Goal: Information Seeking & Learning: Learn about a topic

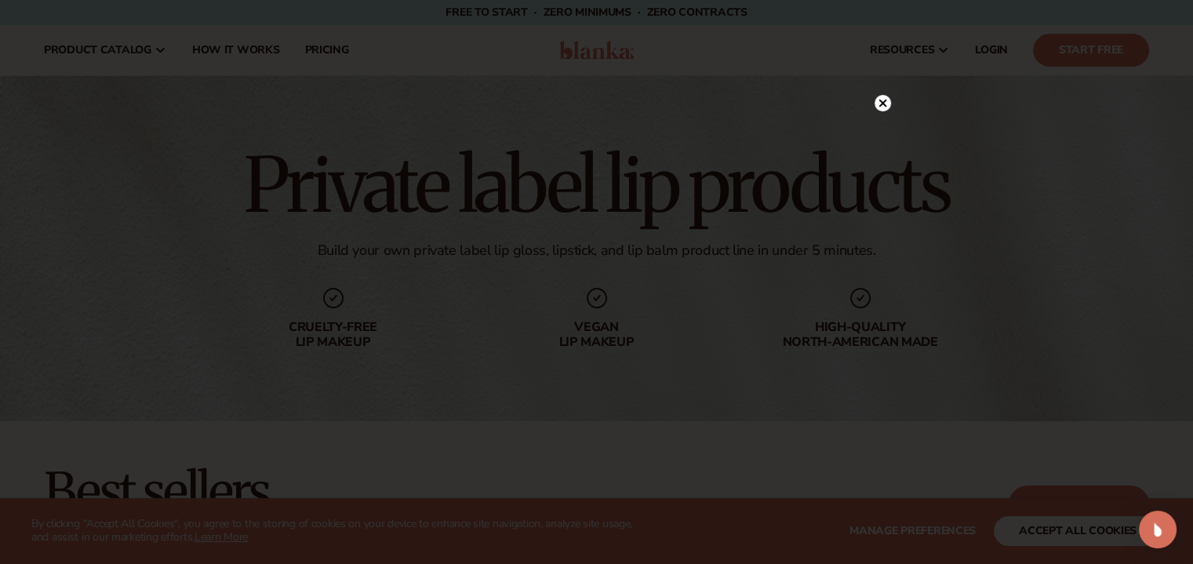
click at [887, 106] on circle at bounding box center [883, 103] width 16 height 16
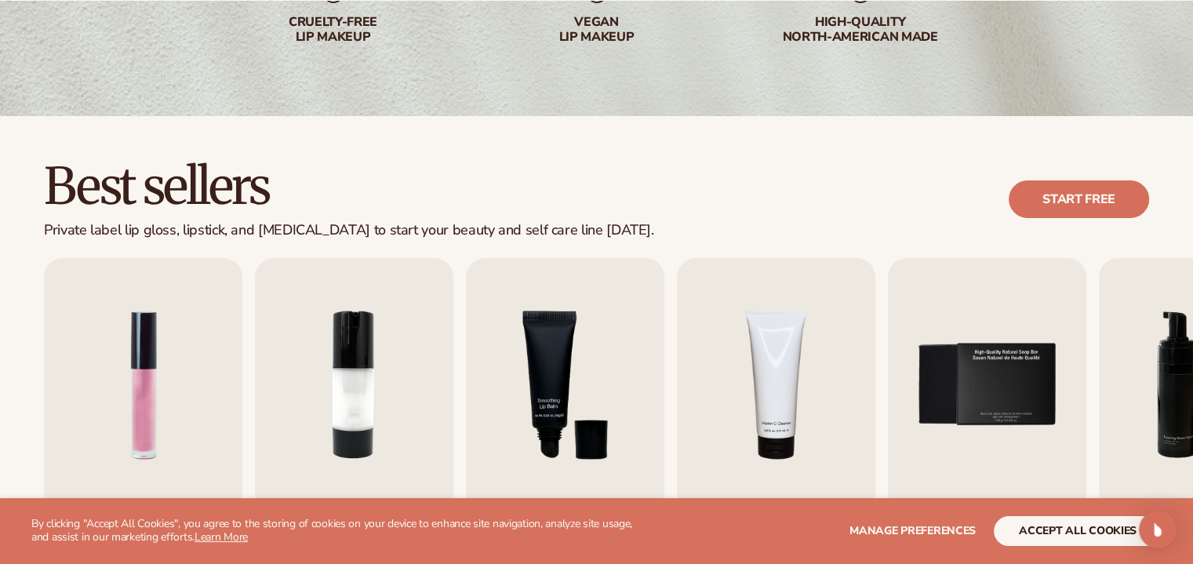
scroll to position [471, 0]
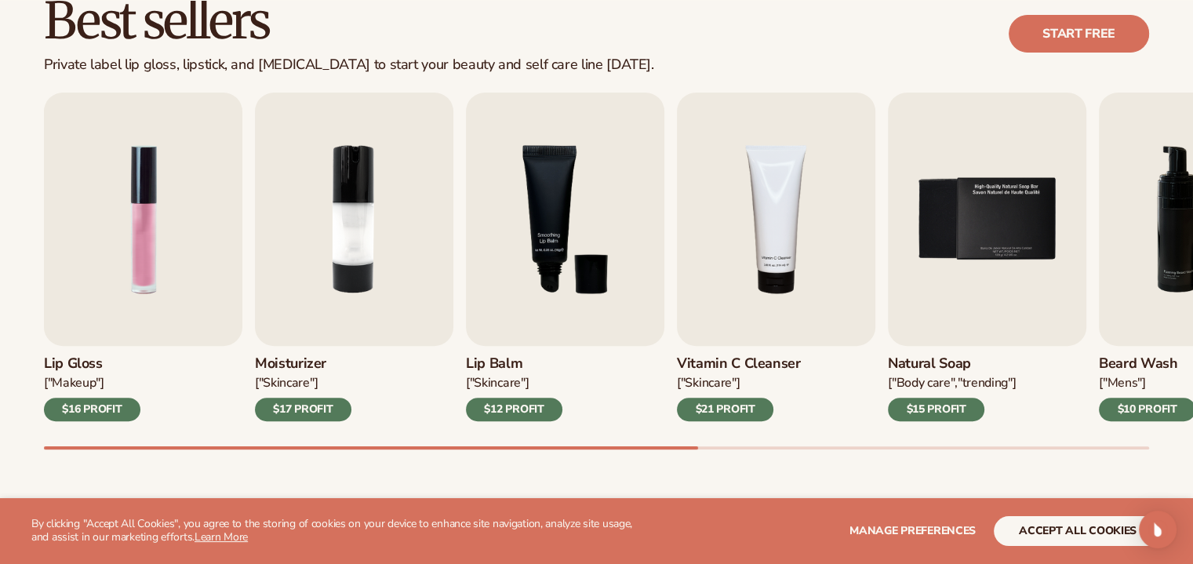
click at [74, 360] on h3 "Lip Gloss" at bounding box center [92, 363] width 96 height 17
click at [75, 409] on div "$16 PROFIT" at bounding box center [92, 410] width 96 height 24
click at [157, 242] on img "1 / 9" at bounding box center [143, 219] width 198 height 253
click at [137, 237] on img "1 / 9" at bounding box center [143, 219] width 198 height 253
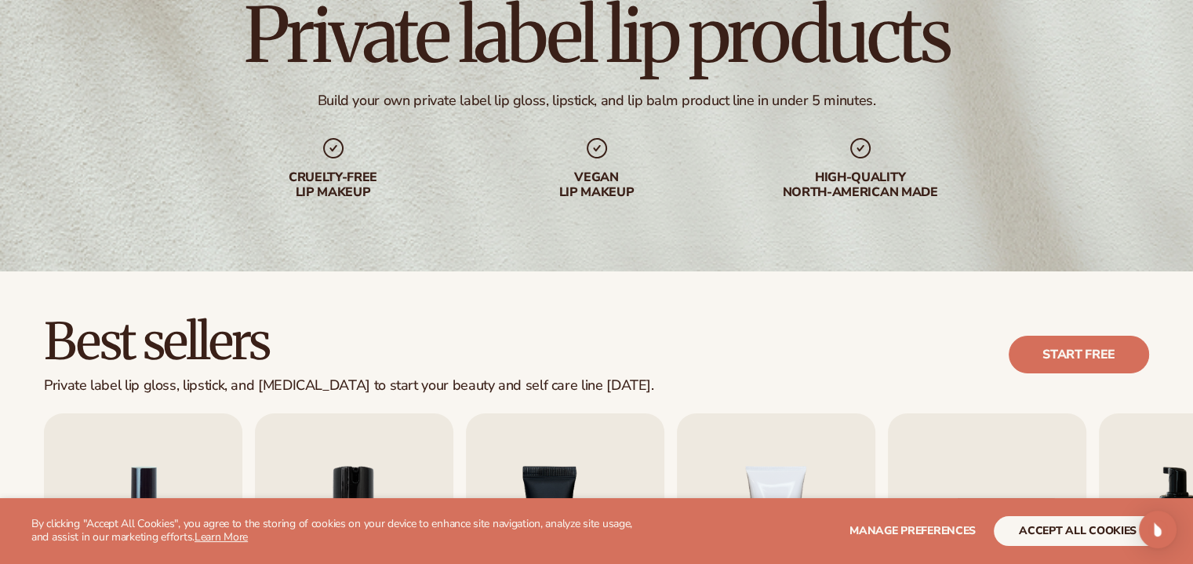
scroll to position [0, 0]
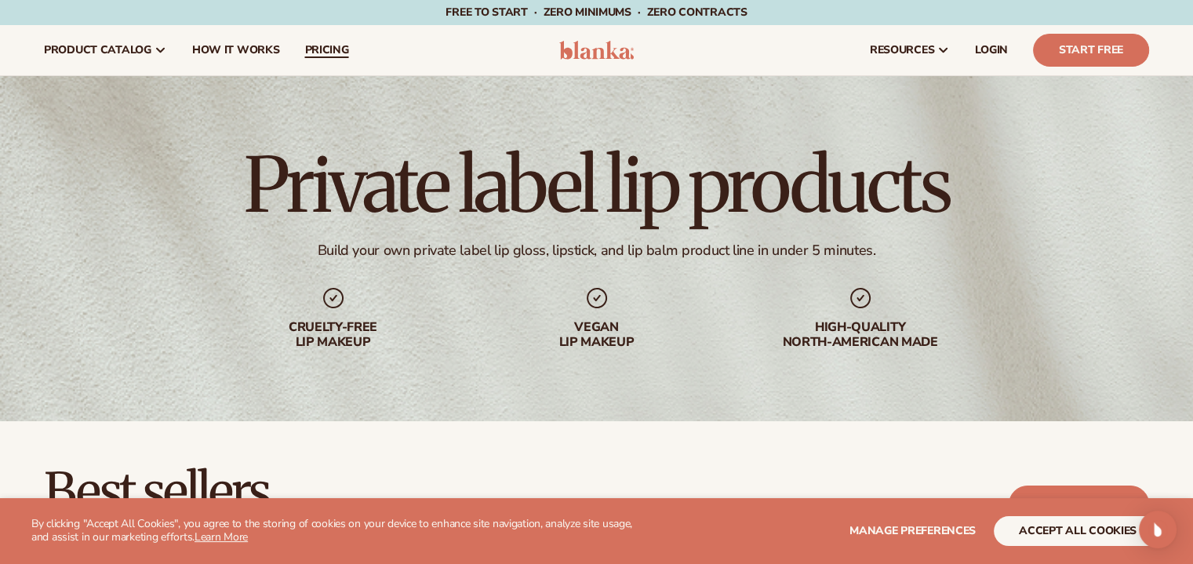
click at [322, 46] on span "pricing" at bounding box center [326, 50] width 44 height 13
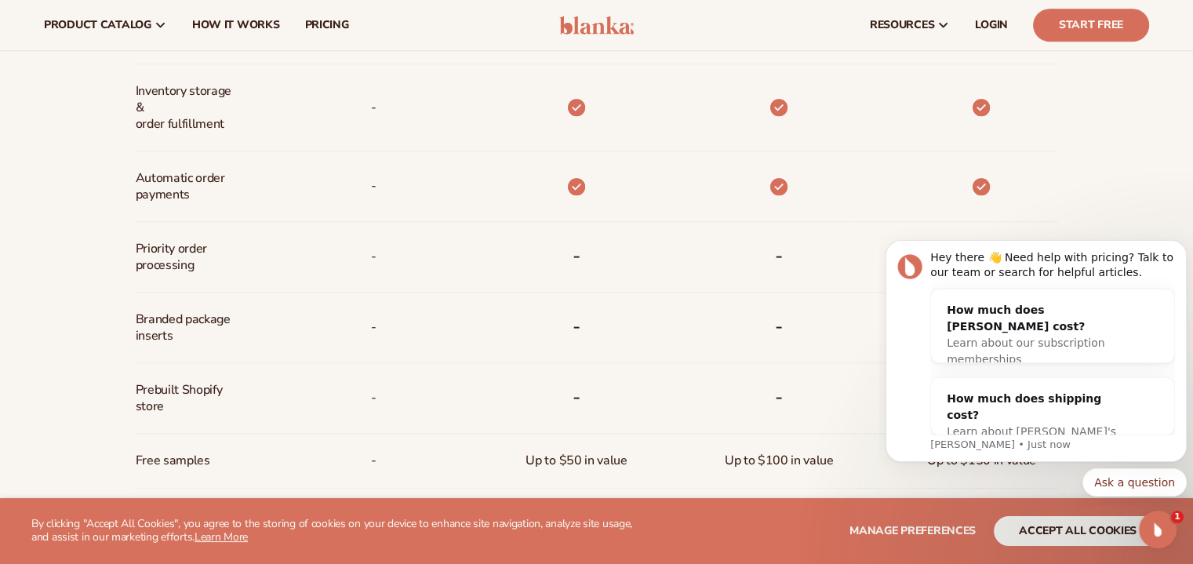
scroll to position [471, 0]
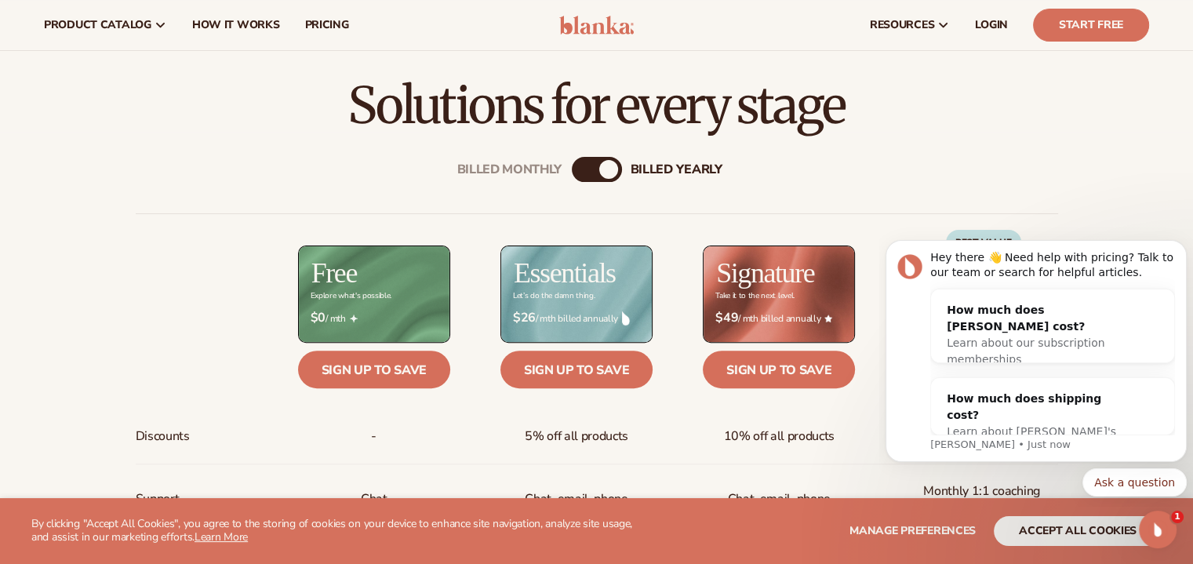
click at [584, 169] on div "Billed Monthly" at bounding box center [581, 169] width 19 height 19
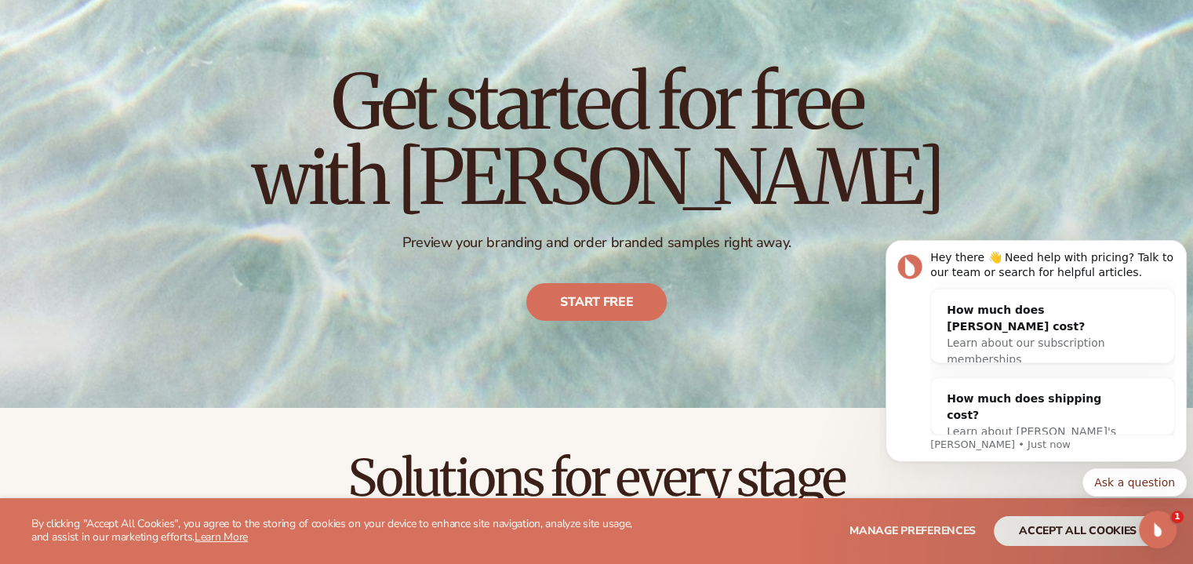
scroll to position [0, 0]
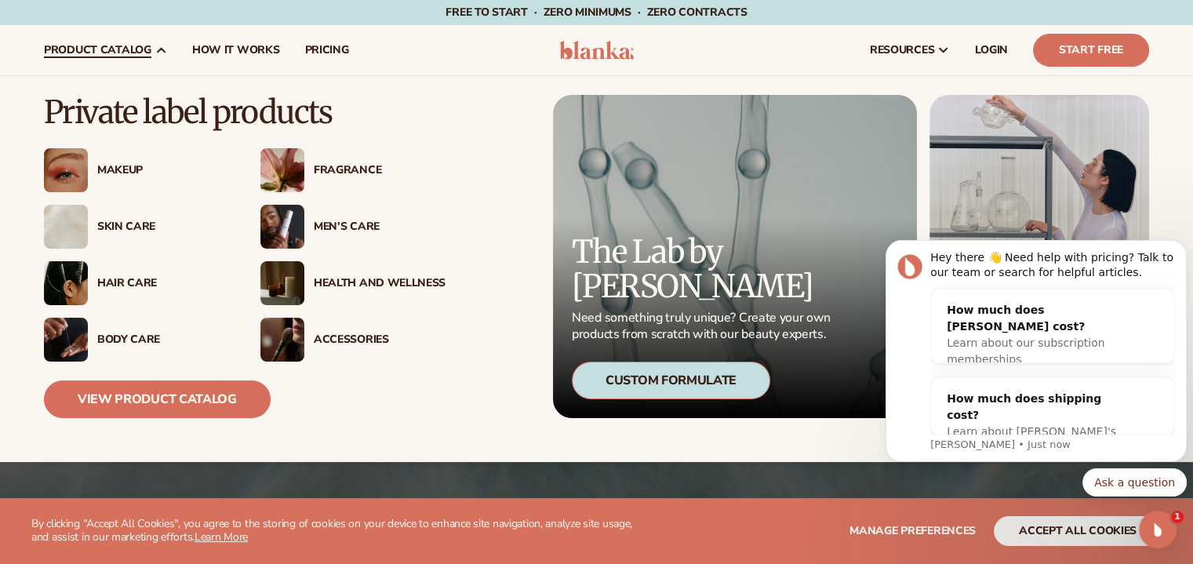
click at [91, 51] on span "product catalog" at bounding box center [97, 50] width 107 height 13
click at [131, 227] on div "Skin Care" at bounding box center [163, 226] width 132 height 13
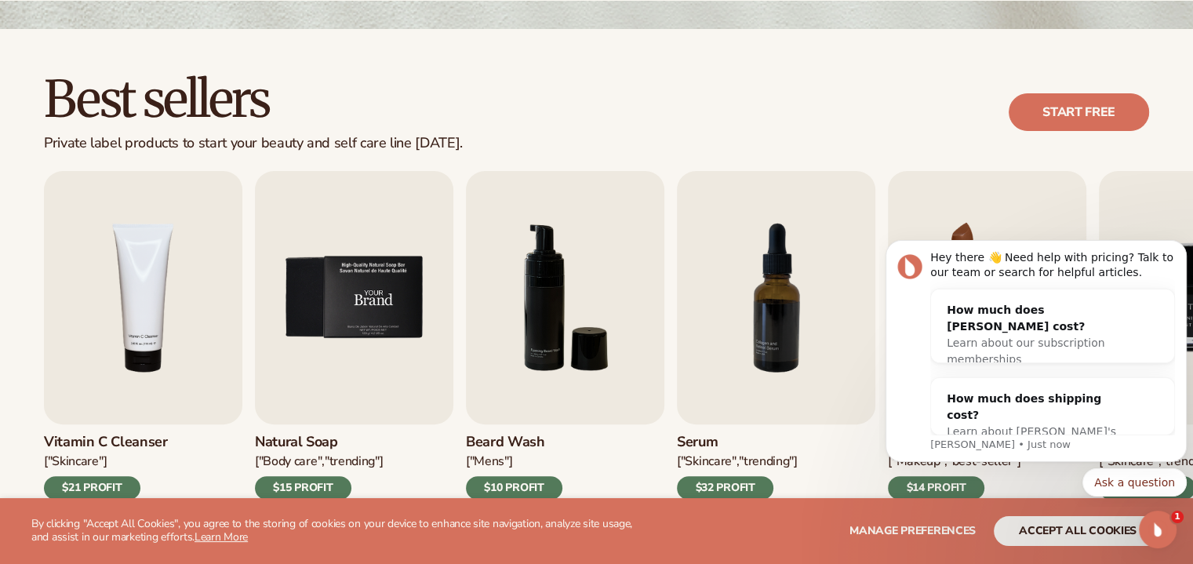
click at [344, 314] on img "5 / 9" at bounding box center [354, 297] width 198 height 253
click at [310, 479] on div "$15 PROFIT" at bounding box center [303, 488] width 96 height 24
click at [340, 307] on img "5 / 9" at bounding box center [354, 297] width 198 height 253
click at [549, 321] on img "6 / 9" at bounding box center [565, 297] width 198 height 253
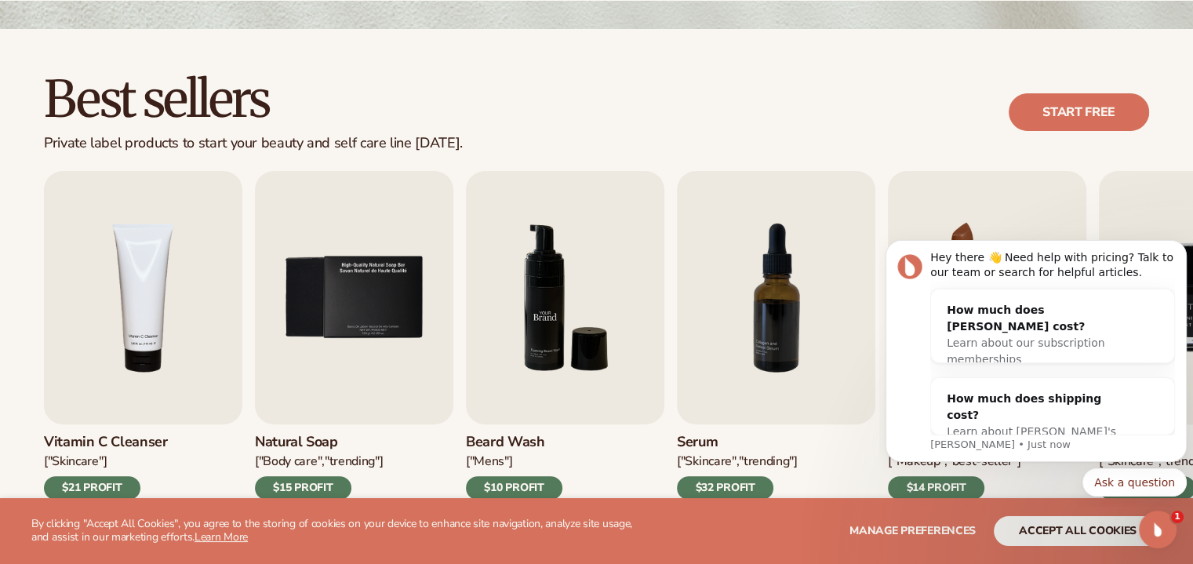
click at [549, 321] on img "6 / 9" at bounding box center [565, 297] width 198 height 253
click at [1179, 251] on button "Dismiss notification" at bounding box center [1182, 245] width 20 height 20
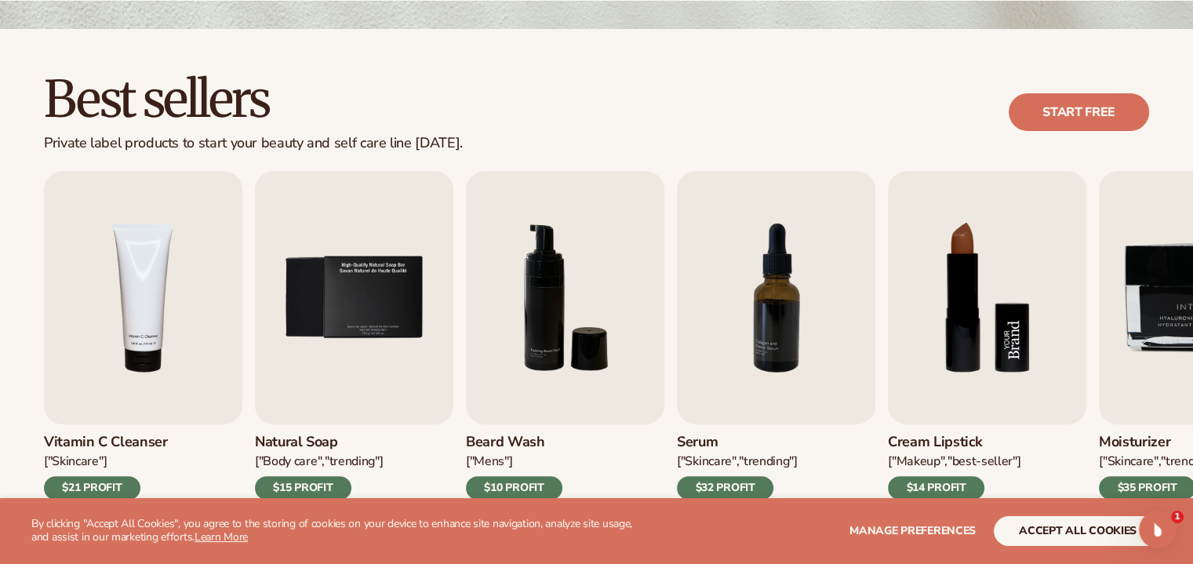
click at [984, 318] on img "8 / 9" at bounding box center [987, 297] width 198 height 253
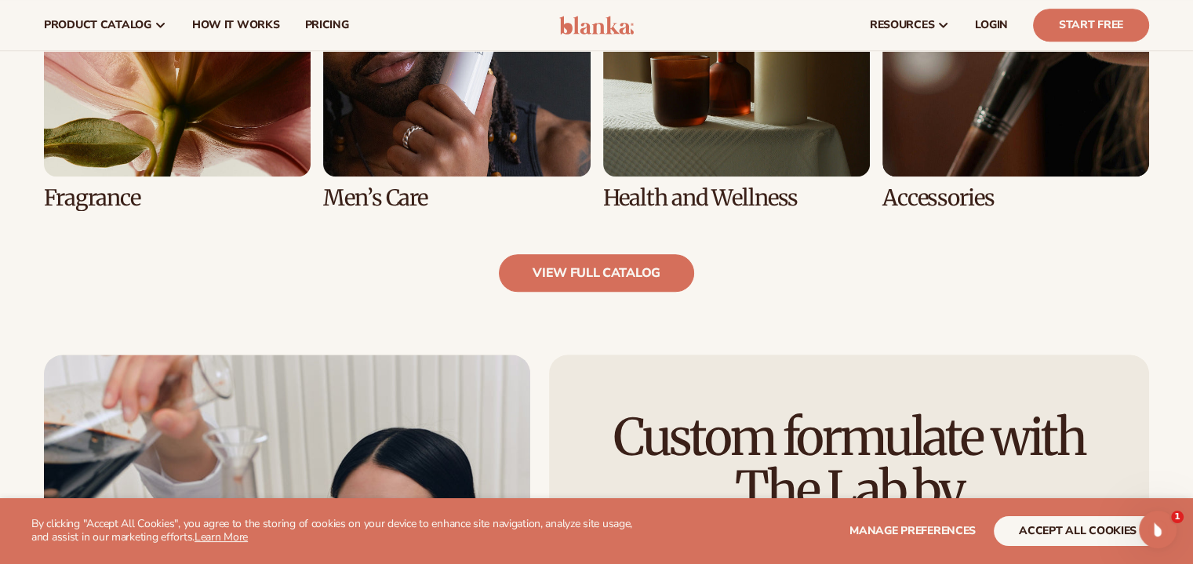
scroll to position [1569, 0]
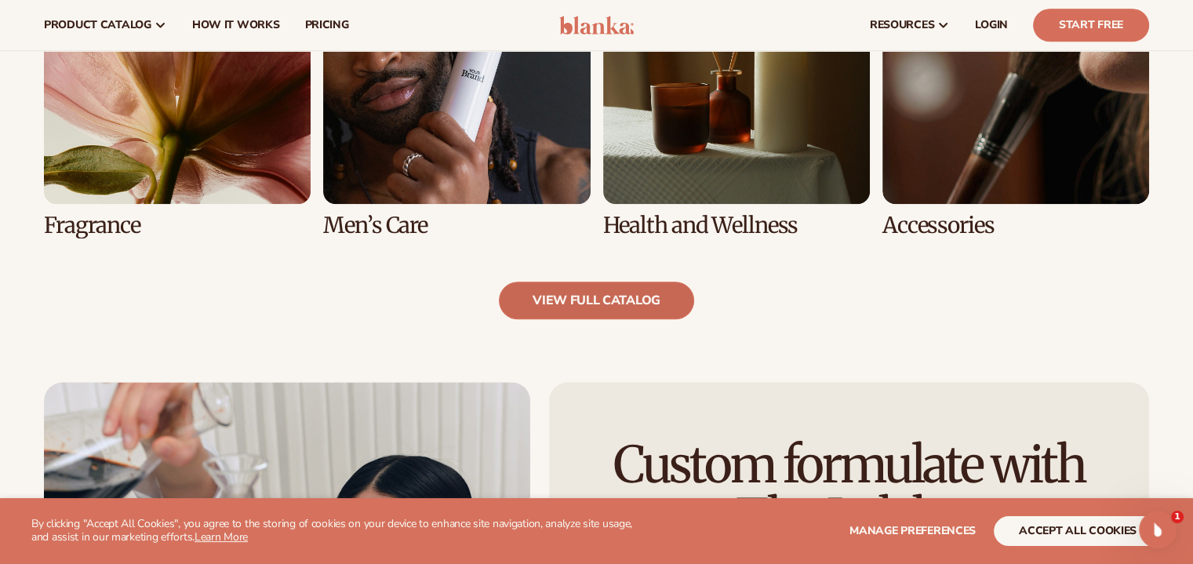
click at [575, 296] on link "view full catalog" at bounding box center [596, 301] width 195 height 38
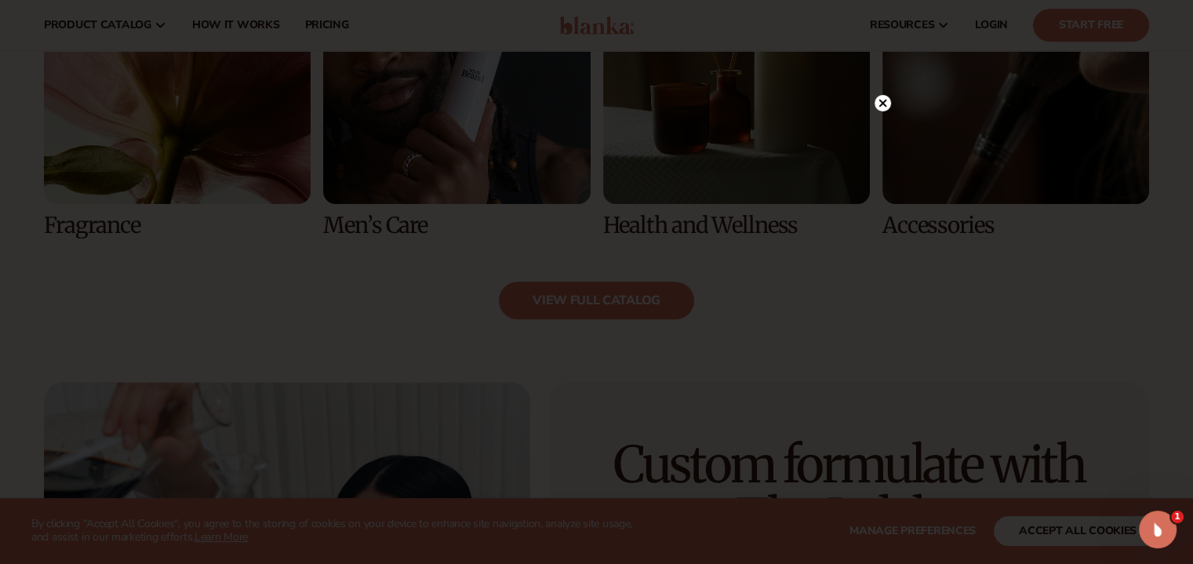
click at [882, 108] on circle at bounding box center [883, 103] width 16 height 16
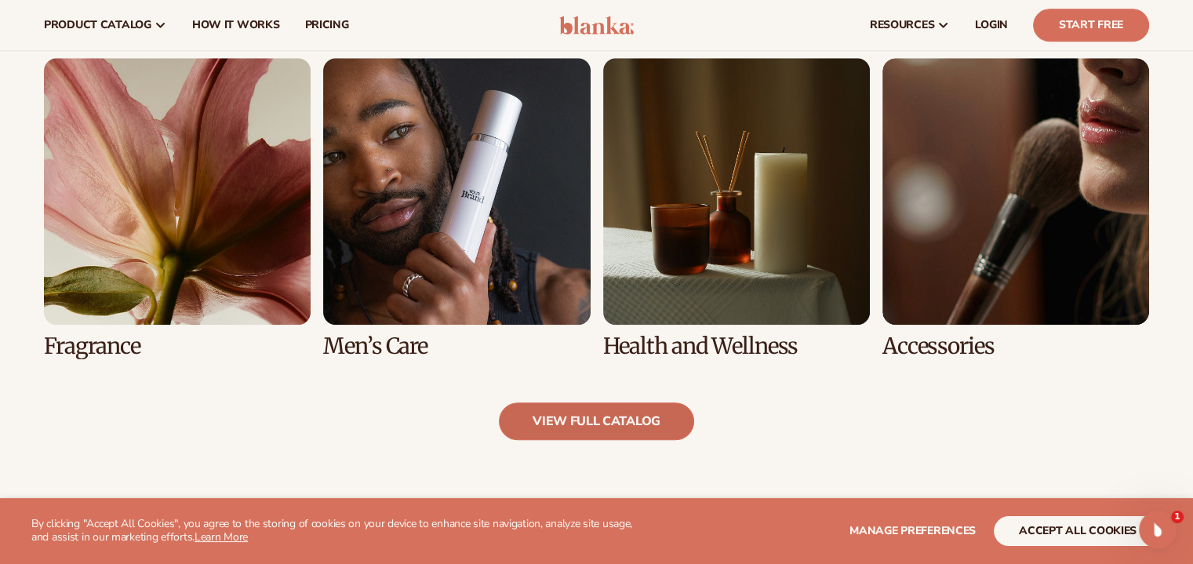
scroll to position [1255, 0]
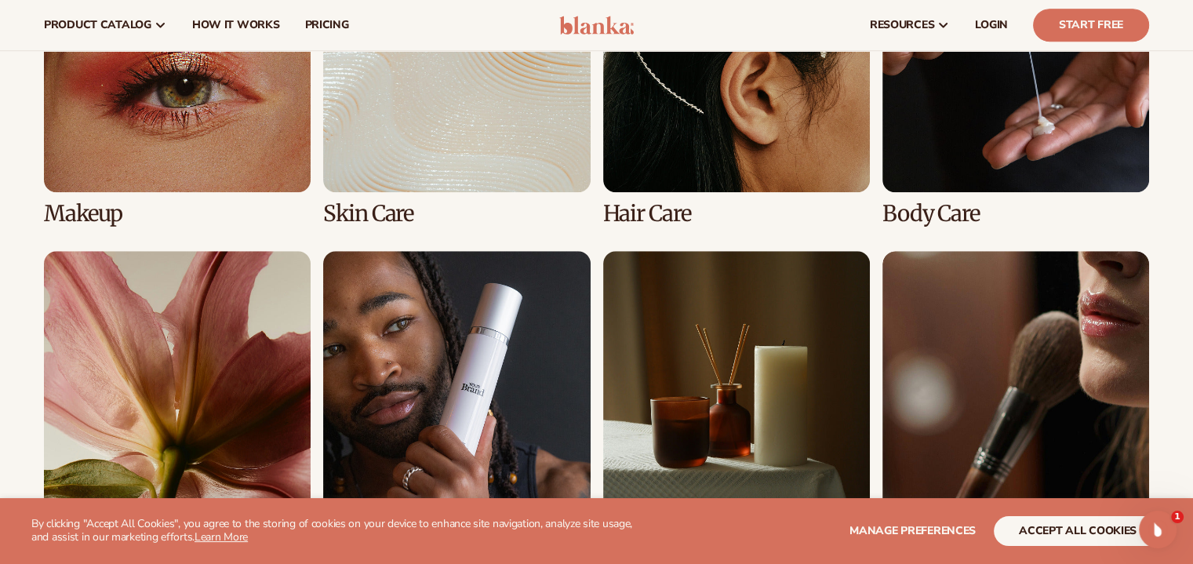
click at [393, 199] on link "2 / 8" at bounding box center [456, 75] width 267 height 300
